Goal: Understand process/instructions: Learn how to perform a task or action

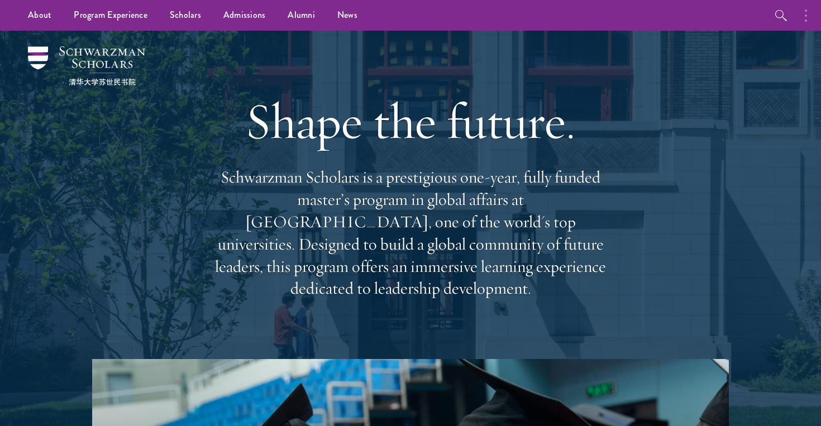
click at [803, 17] on button "button" at bounding box center [809, 15] width 25 height 31
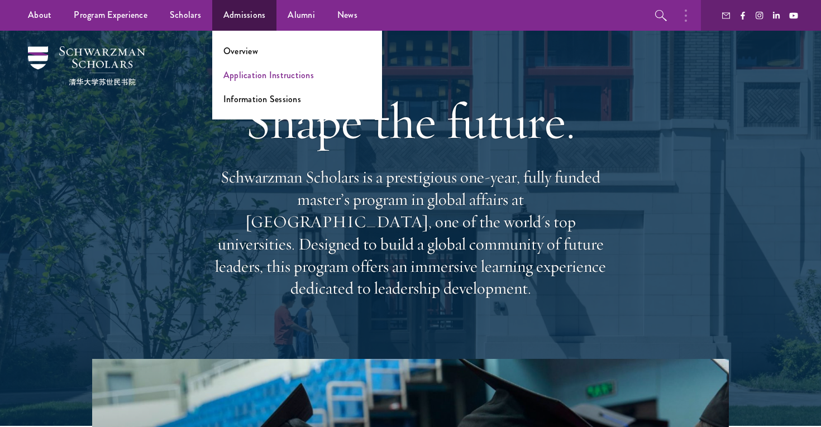
click at [254, 76] on link "Application Instructions" at bounding box center [268, 75] width 90 height 13
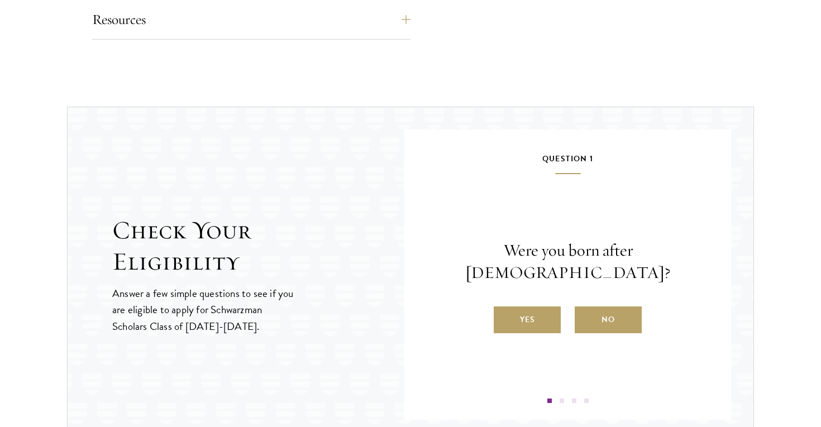
scroll to position [1177, 0]
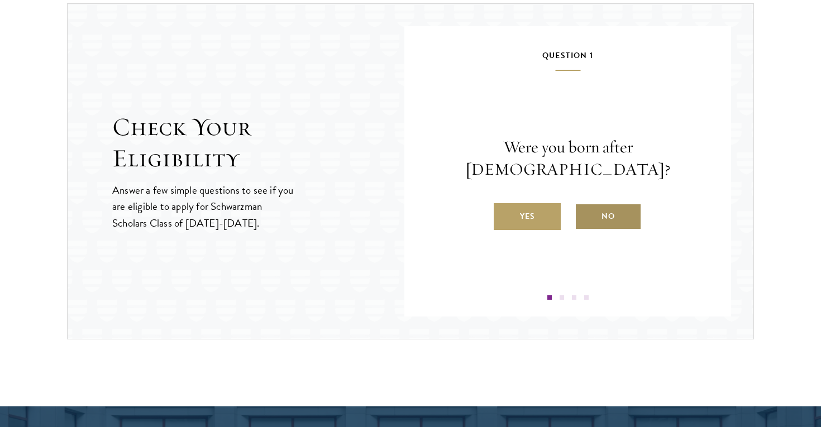
click at [585, 206] on label "No" at bounding box center [608, 216] width 67 height 27
click at [585, 206] on input "No" at bounding box center [580, 209] width 10 height 10
